Goal: Transaction & Acquisition: Download file/media

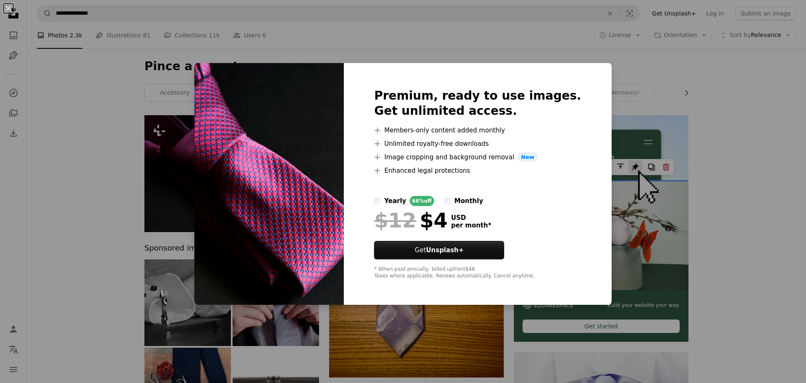
click at [629, 75] on div "An X shape Premium, ready to use images. Get unlimited access. A plus sign Memb…" at bounding box center [403, 191] width 806 height 383
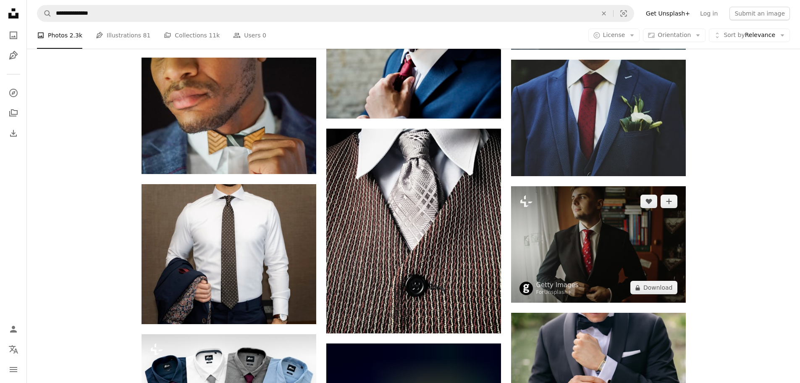
scroll to position [2394, 0]
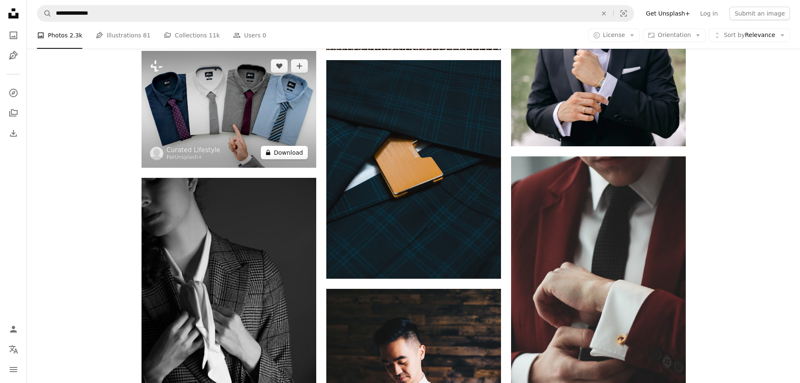
click at [291, 150] on button "A lock Download" at bounding box center [284, 152] width 47 height 13
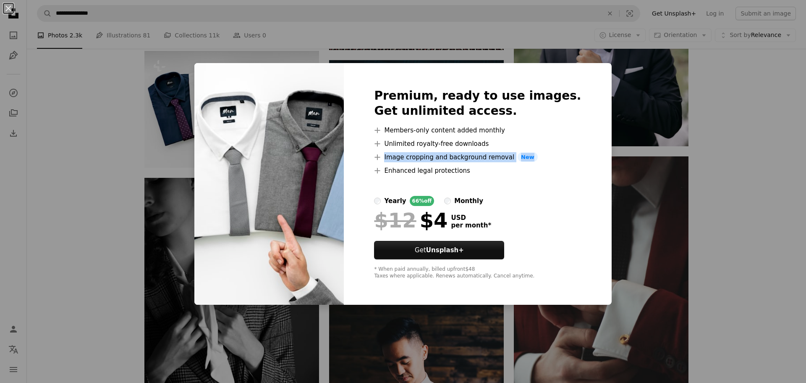
click at [752, 153] on div "An X shape Premium, ready to use images. Get unlimited access. A plus sign Memb…" at bounding box center [403, 191] width 806 height 383
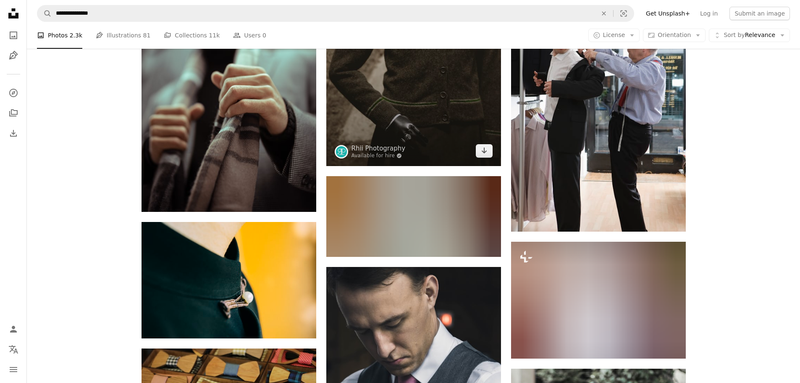
scroll to position [14910, 0]
